Goal: Check status: Check status

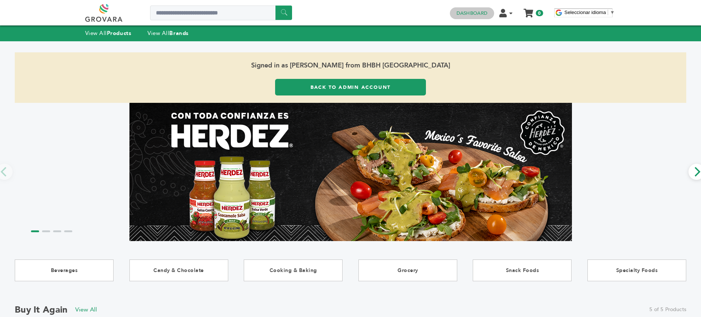
click at [463, 14] on link "Dashboard" at bounding box center [471, 13] width 31 height 7
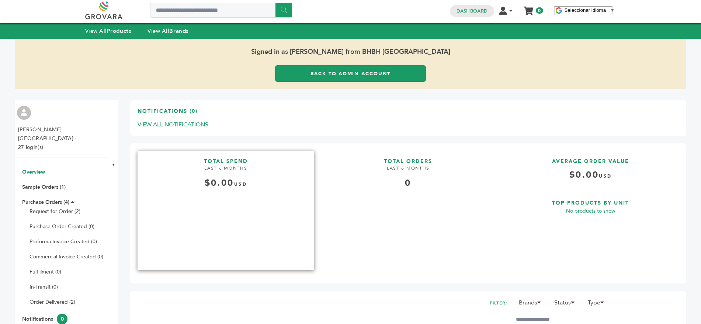
scroll to position [20, 0]
click at [43, 198] on link "Purchase Orders (4)" at bounding box center [45, 201] width 47 height 7
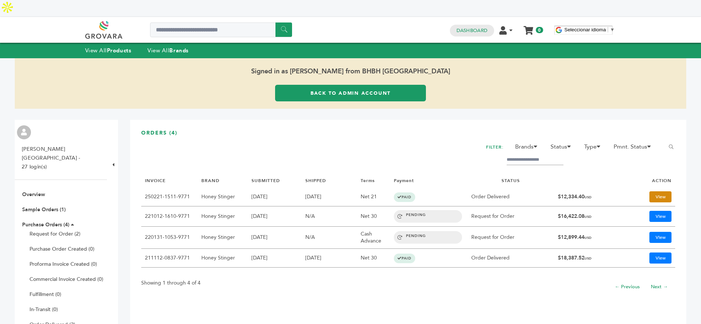
click at [658, 191] on link "View" at bounding box center [660, 196] width 22 height 11
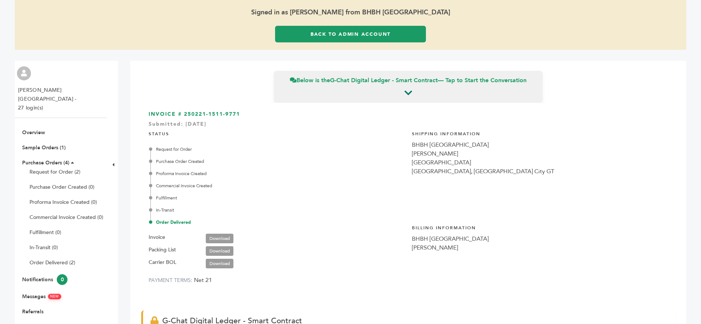
scroll to position [122, 0]
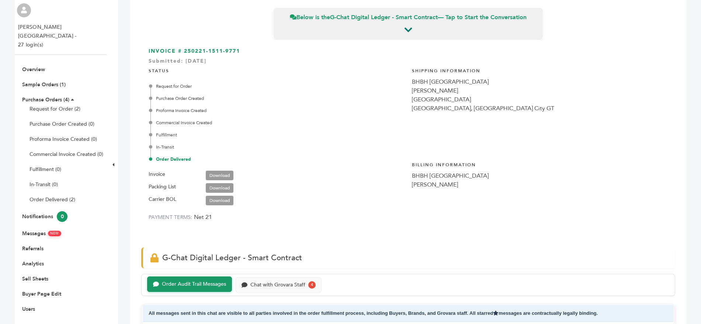
click at [266, 153] on div "STATUS Request for Order Purchase Order Created Proforma Invoice Created Commer…" at bounding box center [277, 143] width 256 height 163
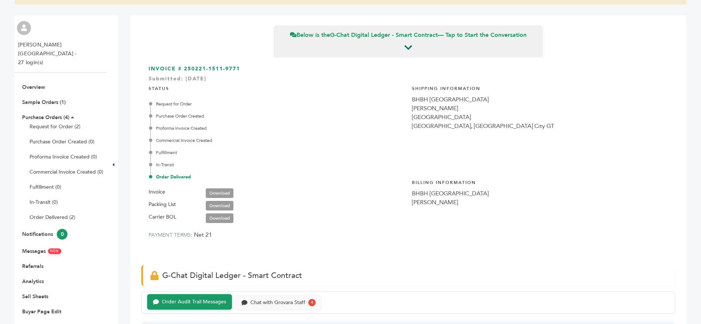
click at [220, 188] on link "Download" at bounding box center [220, 193] width 28 height 10
click at [317, 116] on div "Request for Order Purchase Order Created Proforma Invoice Created Commercial In…" at bounding box center [277, 141] width 254 height 80
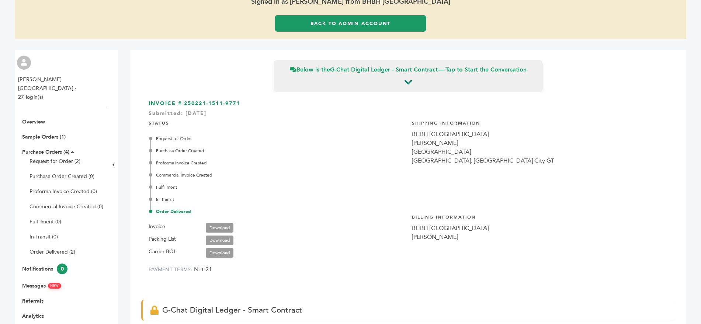
scroll to position [70, 0]
drag, startPoint x: 282, startPoint y: 207, endPoint x: 145, endPoint y: 210, distance: 136.4
click at [145, 210] on div "INVOICE # 250221-1511-9771 Submitted: Feb/21/2025 STATUS Request for Order Purc…" at bounding box center [408, 192] width 534 height 200
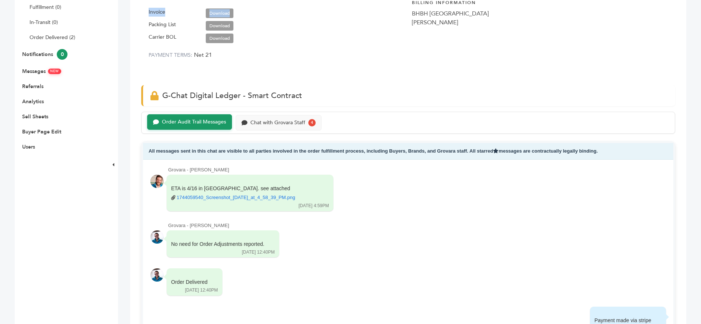
scroll to position [286, 0]
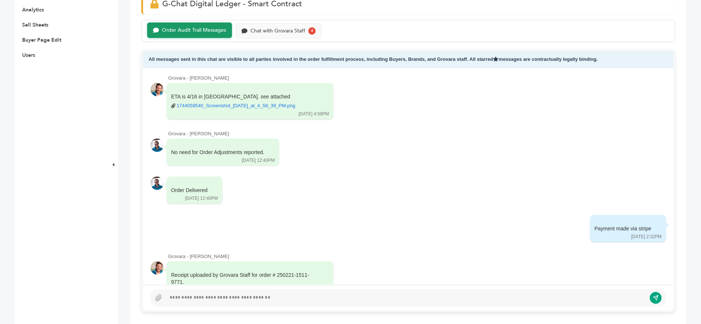
scroll to position [378, 0]
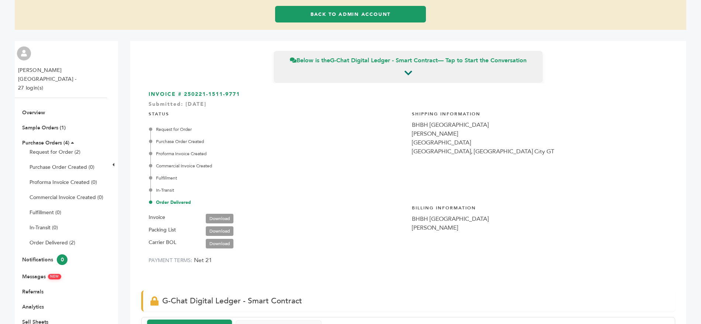
scroll to position [0, 0]
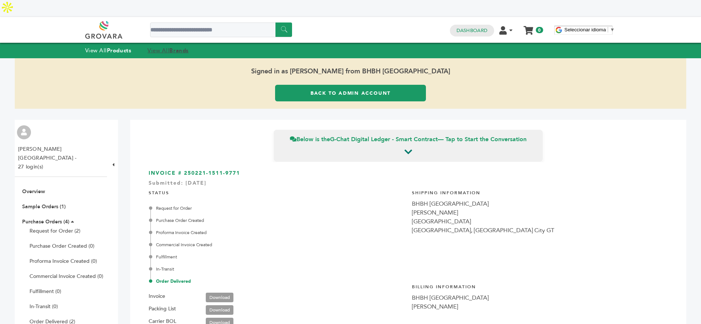
click at [172, 47] on strong "Brands" at bounding box center [178, 50] width 19 height 7
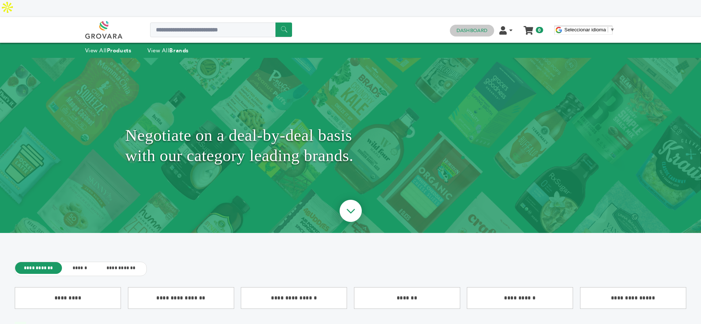
click at [463, 27] on link "Dashboard" at bounding box center [471, 30] width 31 height 7
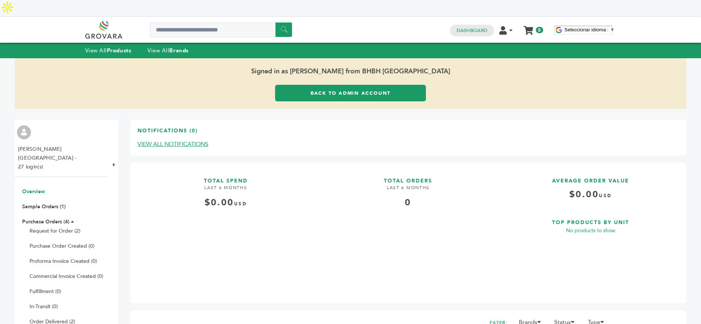
click at [340, 85] on link "Back to Admin Account" at bounding box center [350, 93] width 150 height 17
